Goal: Book appointment/travel/reservation

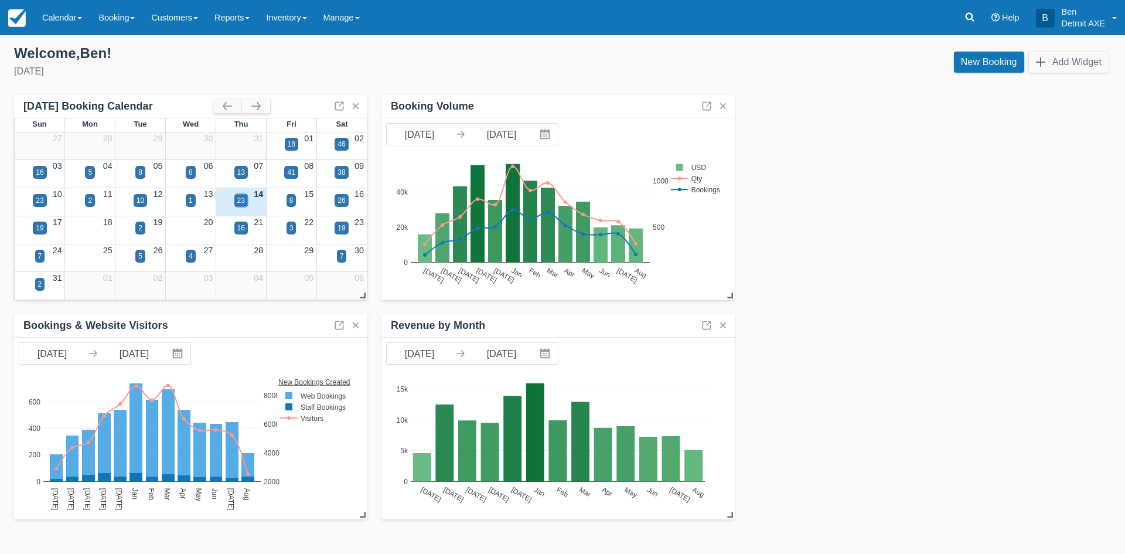
click at [241, 204] on div "23" at bounding box center [241, 200] width 8 height 11
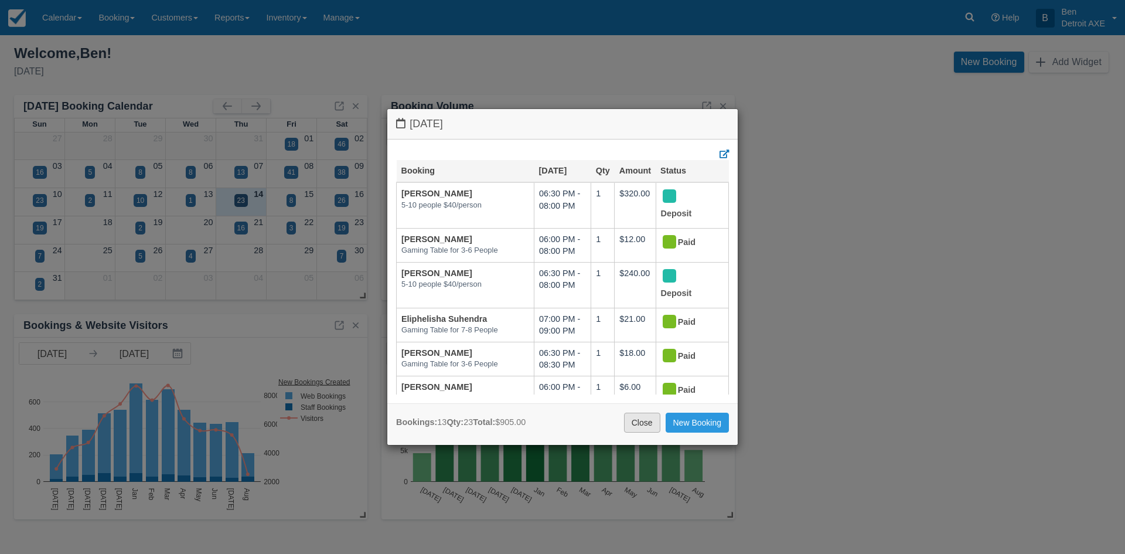
click at [649, 428] on link "Close" at bounding box center [642, 422] width 36 height 20
